Goal: Check status: Check status

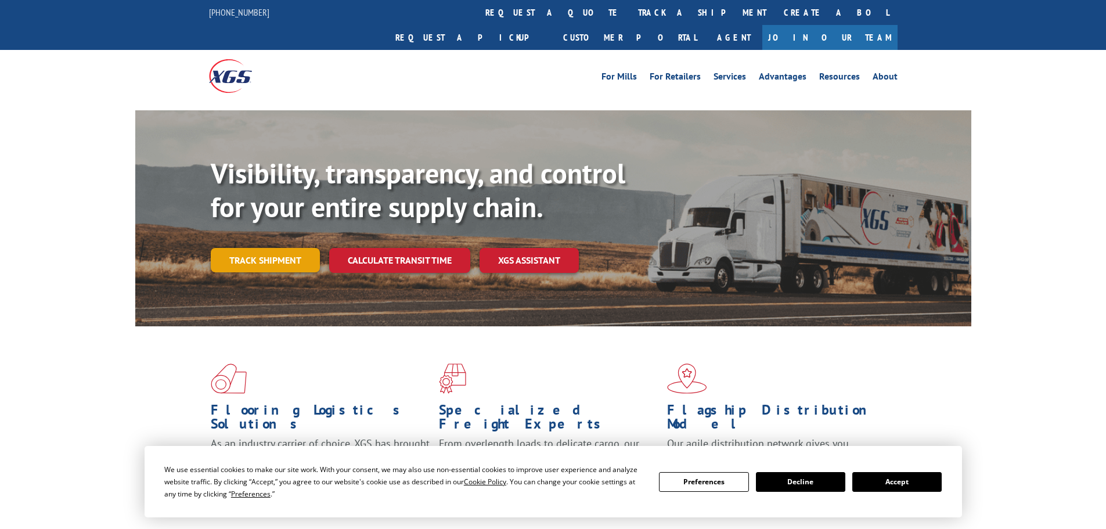
click at [293, 256] on div "Visibility, transparency, and control for your entire supply chain. Track shipm…" at bounding box center [591, 238] width 761 height 162
click at [285, 248] on link "Track shipment" at bounding box center [265, 260] width 109 height 24
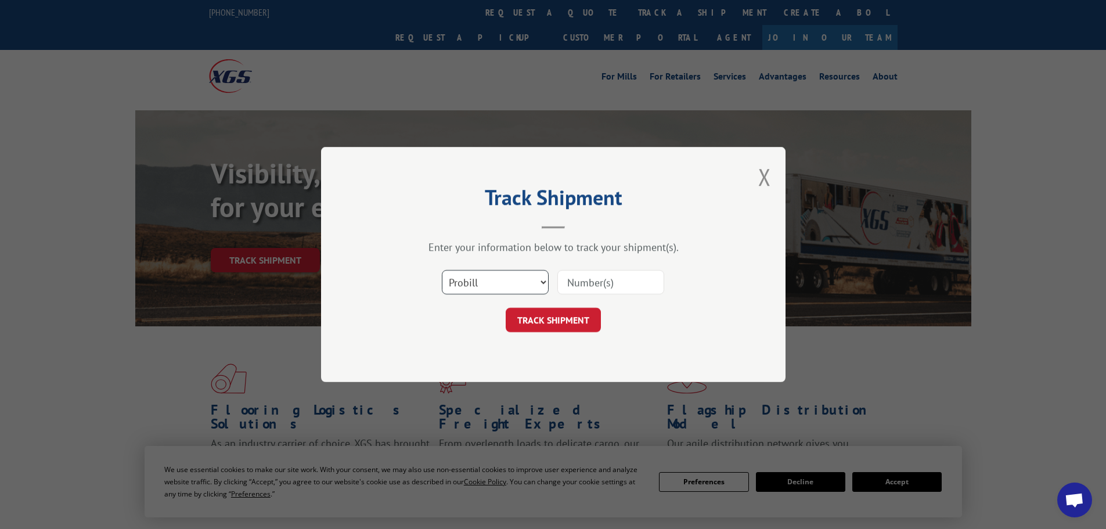
click at [547, 279] on select "Select category... Probill BOL PO" at bounding box center [495, 282] width 107 height 24
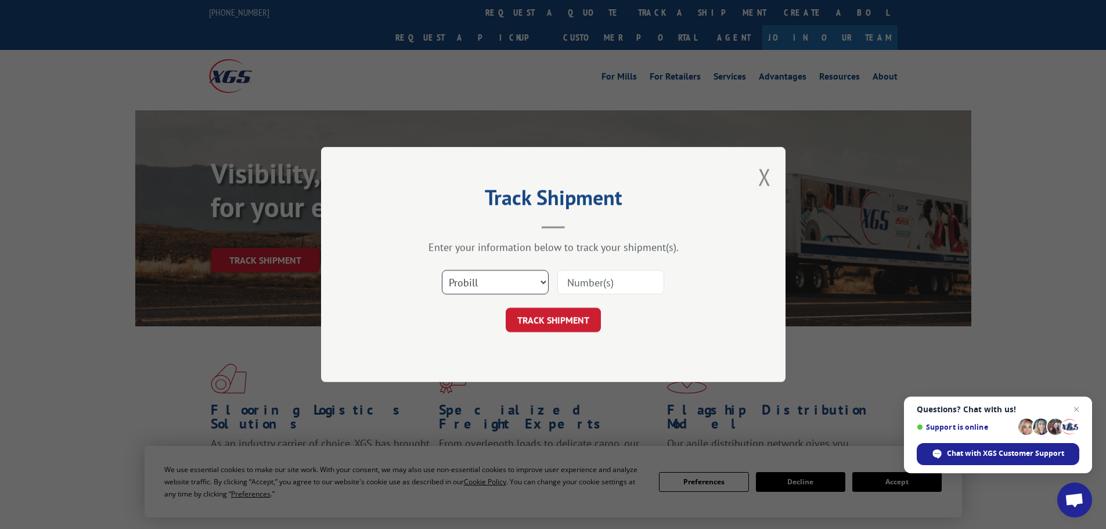
select select "bol"
click at [442, 270] on select "Select category... Probill BOL PO" at bounding box center [495, 282] width 107 height 24
click at [573, 282] on input at bounding box center [611, 282] width 107 height 24
paste input "7052161"
type input "7052161"
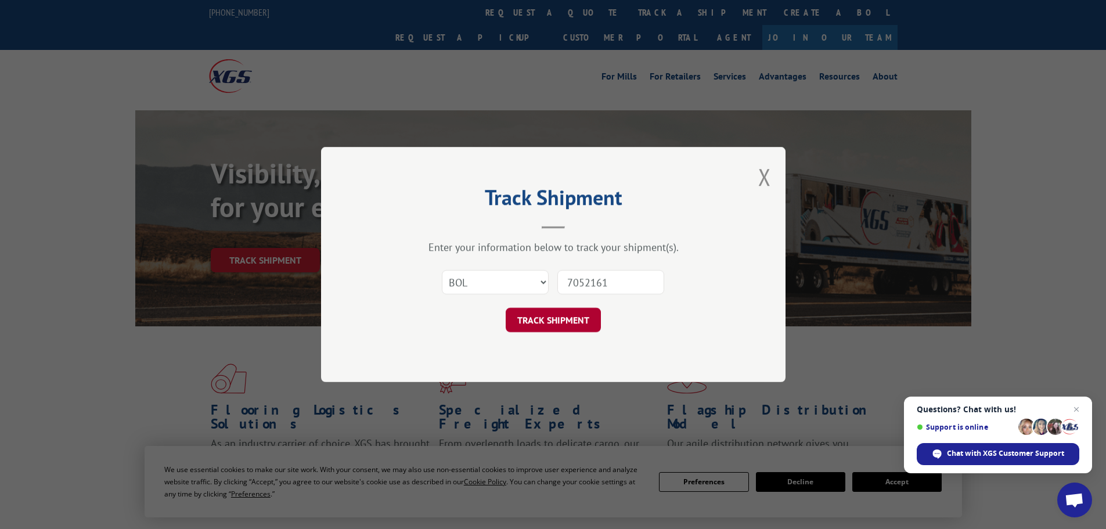
click at [563, 326] on button "TRACK SHIPMENT" at bounding box center [553, 320] width 95 height 24
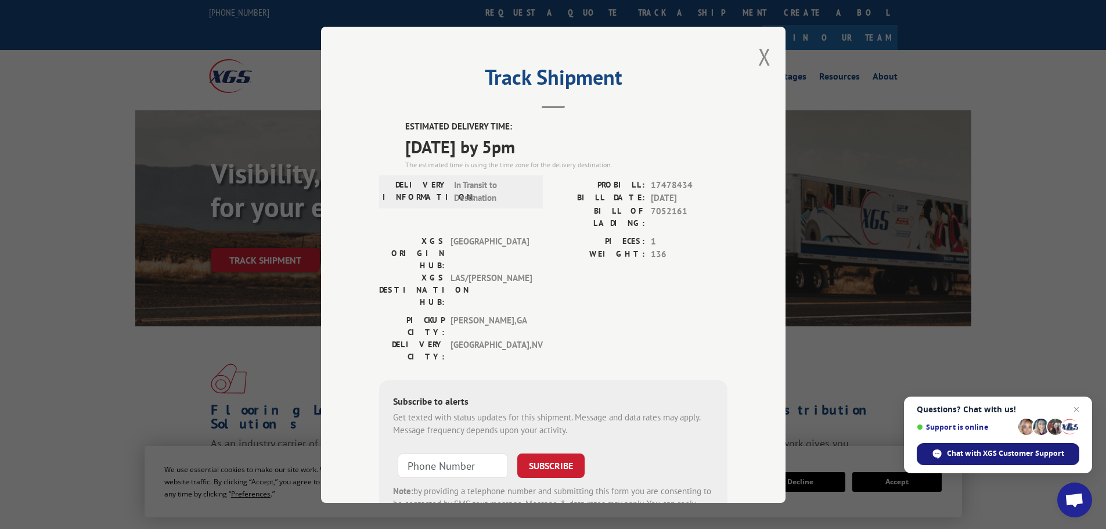
click at [1001, 457] on span "Chat with XGS Customer Support" at bounding box center [1005, 453] width 117 height 10
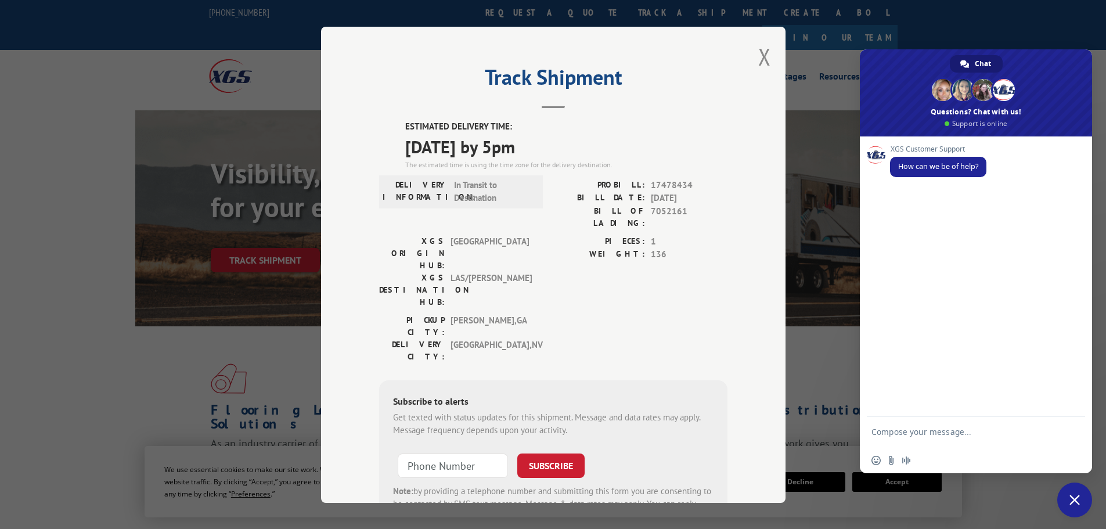
click at [946, 439] on textarea "Compose your message..." at bounding box center [964, 437] width 184 height 21
click at [948, 434] on textarea "Compose your message..." at bounding box center [964, 437] width 184 height 21
type textarea "bol#7052161 shipped out on 10/01 with an est eta 10/14. I was wondering if you …"
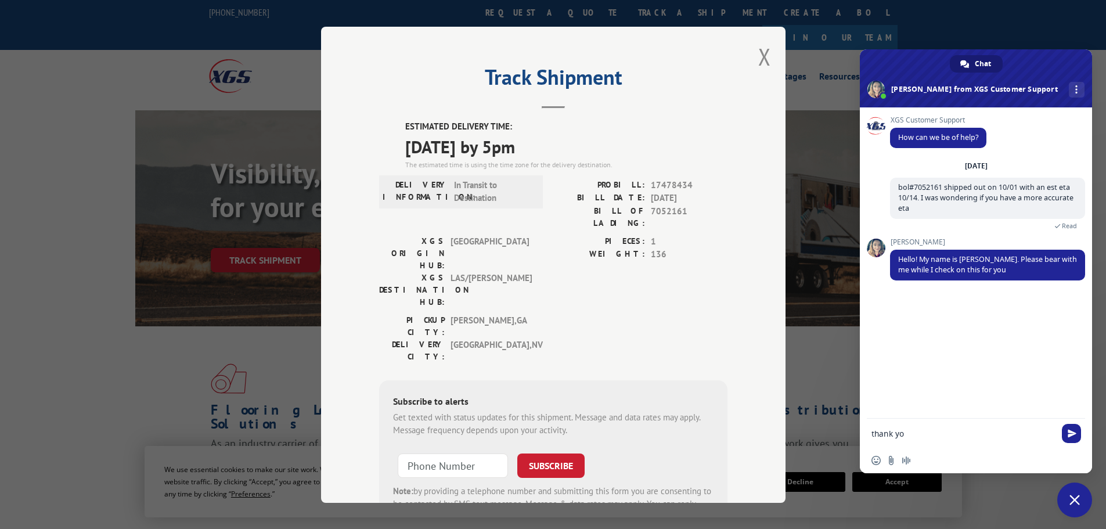
type textarea "thank you"
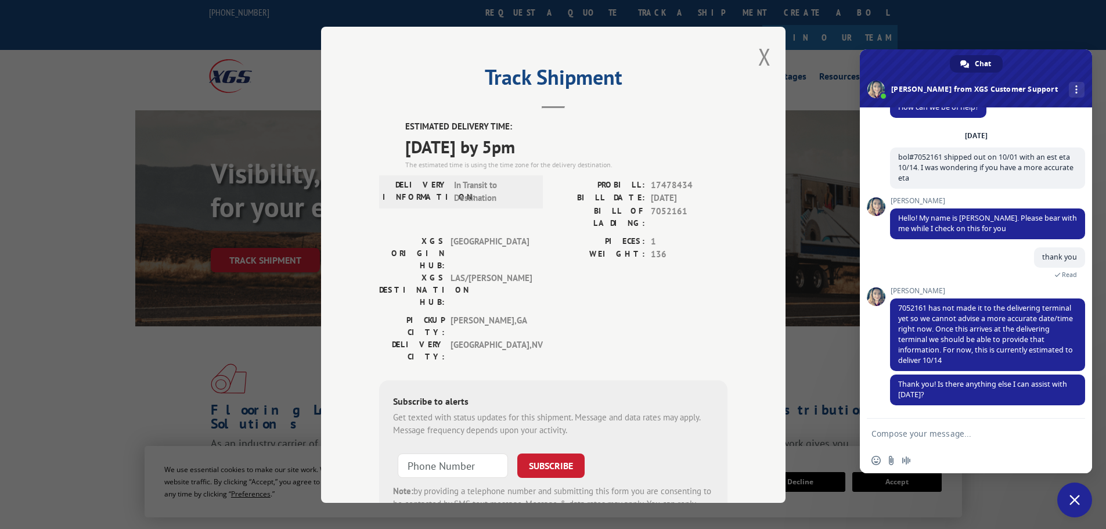
scroll to position [53, 0]
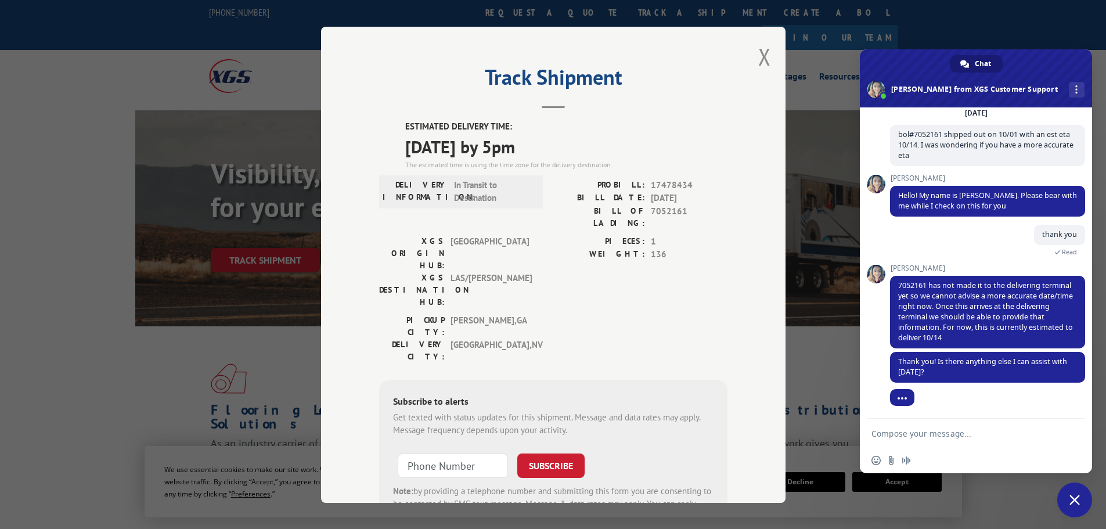
type textarea "m"
type textarea "no thats it ty"
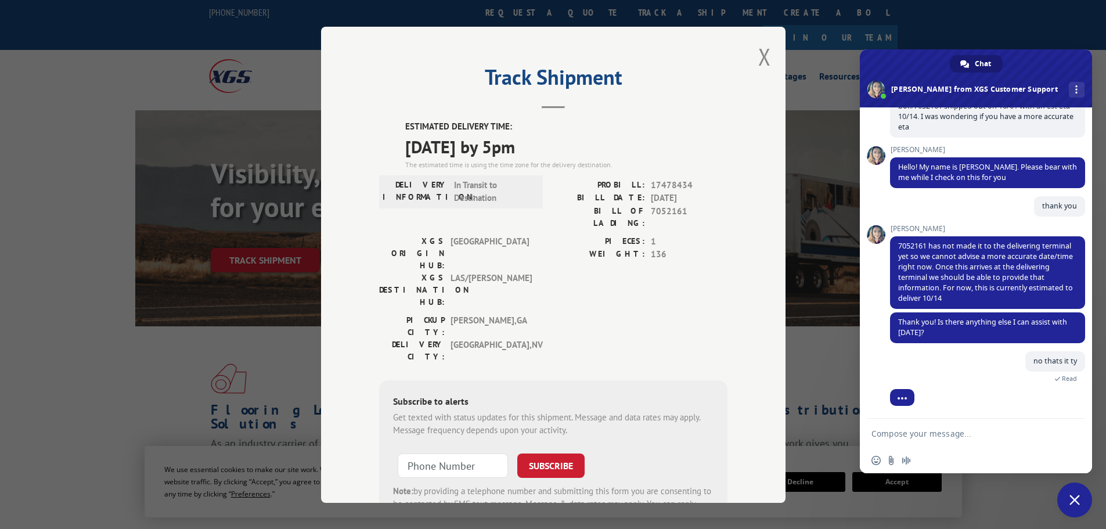
scroll to position [141, 0]
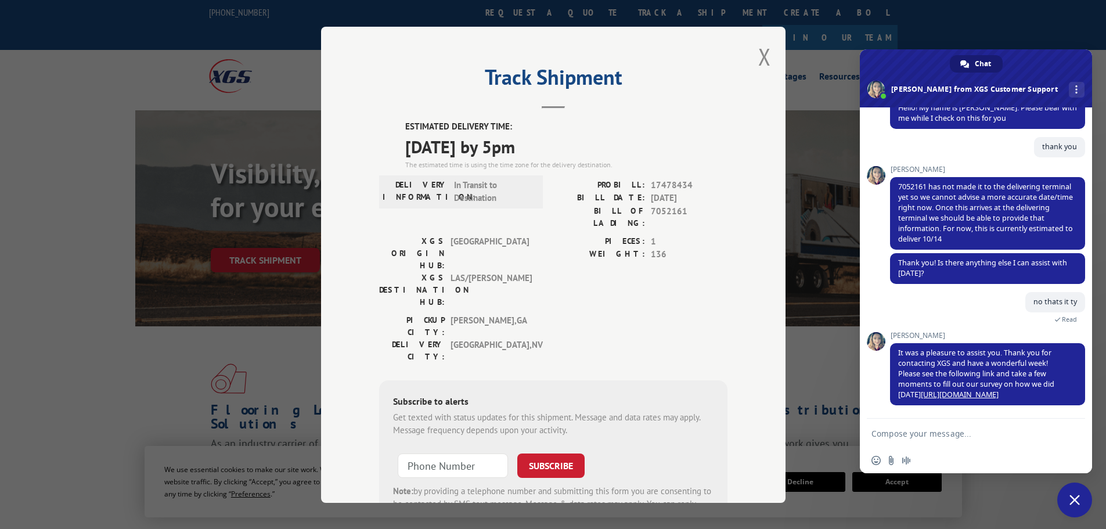
click at [1071, 495] on span "Close chat" at bounding box center [1075, 500] width 10 height 10
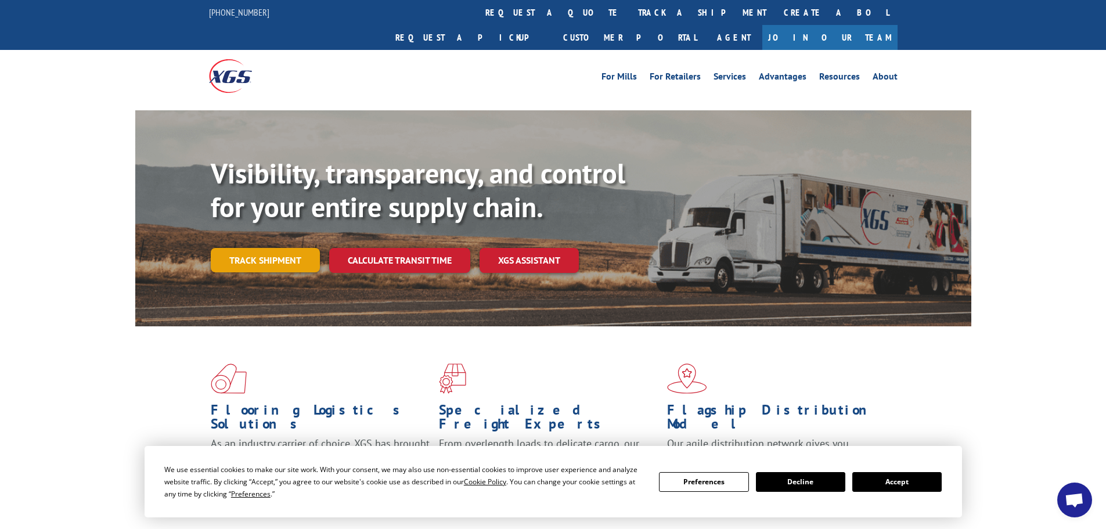
click at [308, 248] on link "Track shipment" at bounding box center [265, 260] width 109 height 24
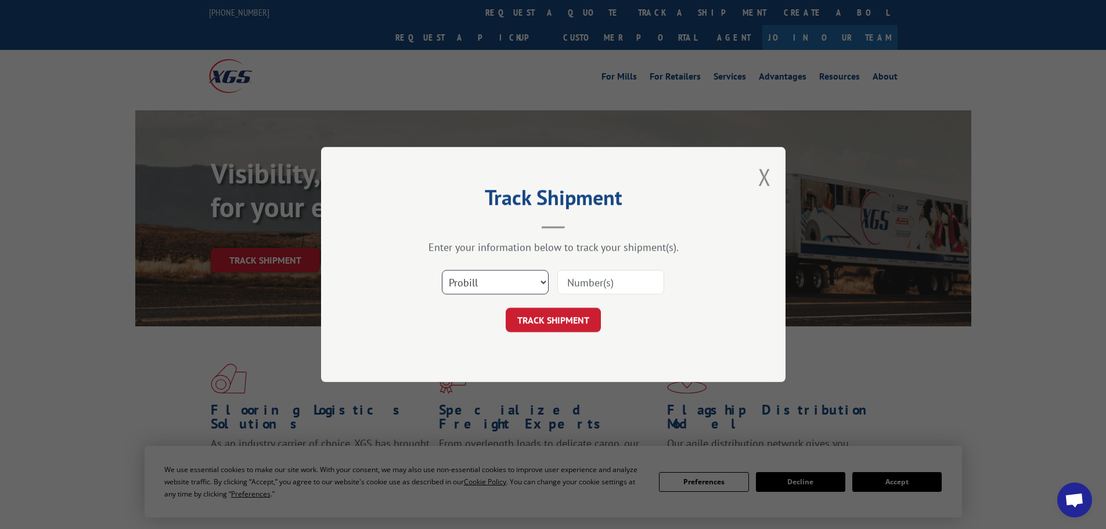
click at [543, 283] on select "Select category... Probill BOL PO" at bounding box center [495, 282] width 107 height 24
select select "bol"
click at [442, 270] on select "Select category... Probill BOL PO" at bounding box center [495, 282] width 107 height 24
click at [580, 282] on input at bounding box center [611, 282] width 107 height 24
paste input "5474728"
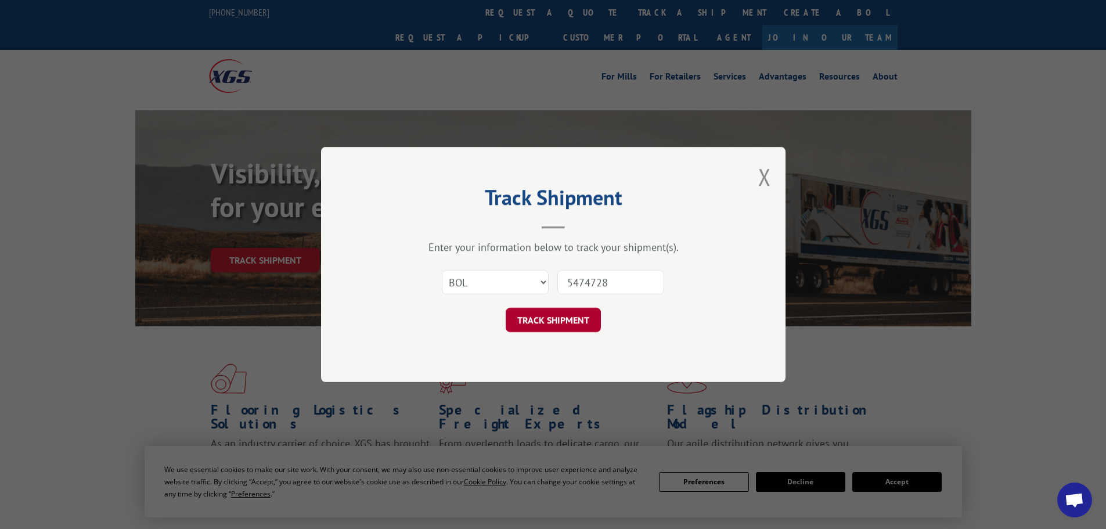
type input "5474728"
click at [571, 328] on button "TRACK SHIPMENT" at bounding box center [553, 320] width 95 height 24
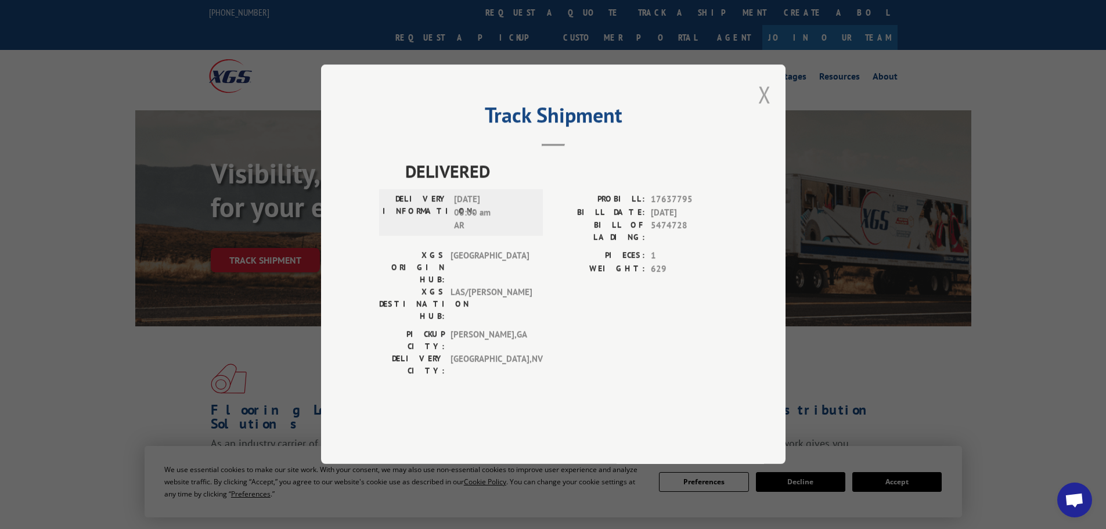
click at [761, 110] on button "Close modal" at bounding box center [765, 94] width 13 height 31
